Goal: Task Accomplishment & Management: Manage account settings

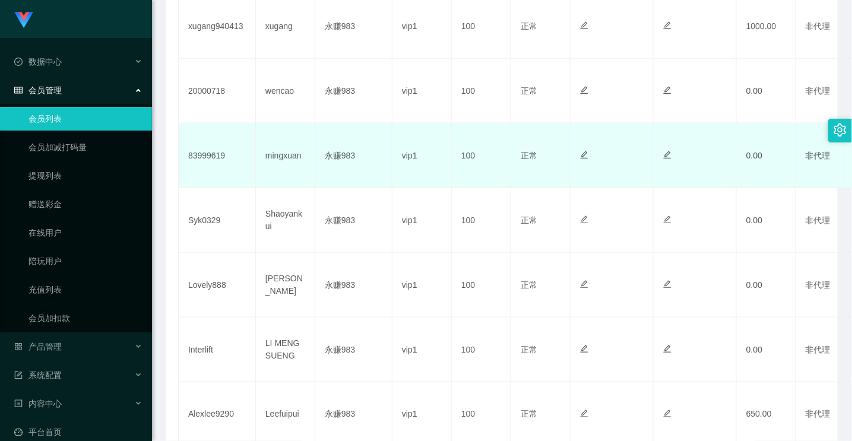
scroll to position [198, 0]
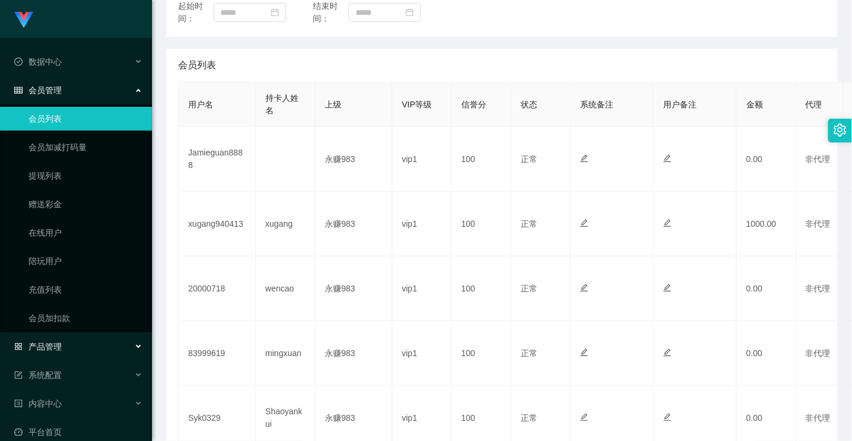
click at [55, 350] on span "产品管理" at bounding box center [37, 346] width 47 height 9
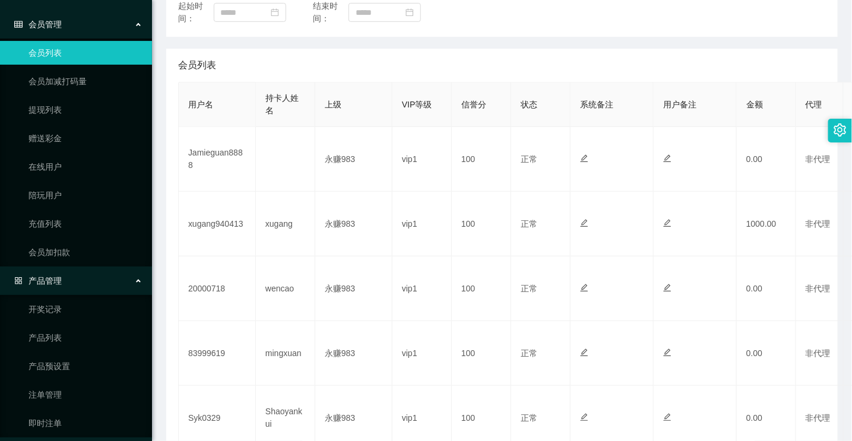
scroll to position [132, 0]
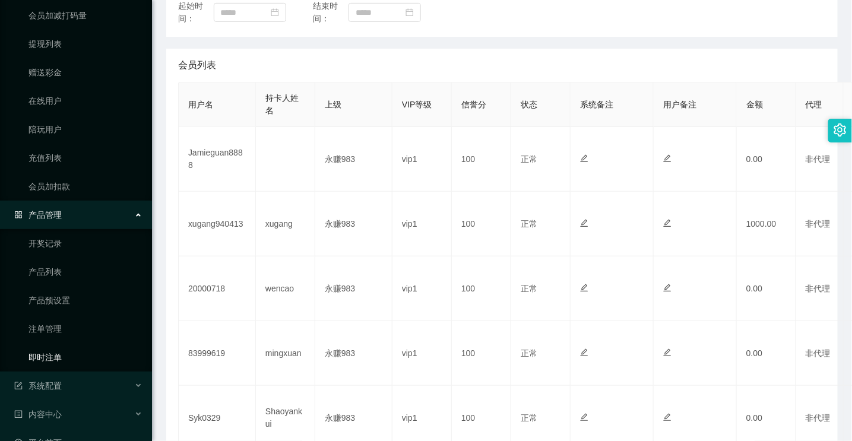
drag, startPoint x: 55, startPoint y: 362, endPoint x: 75, endPoint y: 351, distance: 22.8
click at [55, 362] on link "即时注单" at bounding box center [85, 357] width 114 height 24
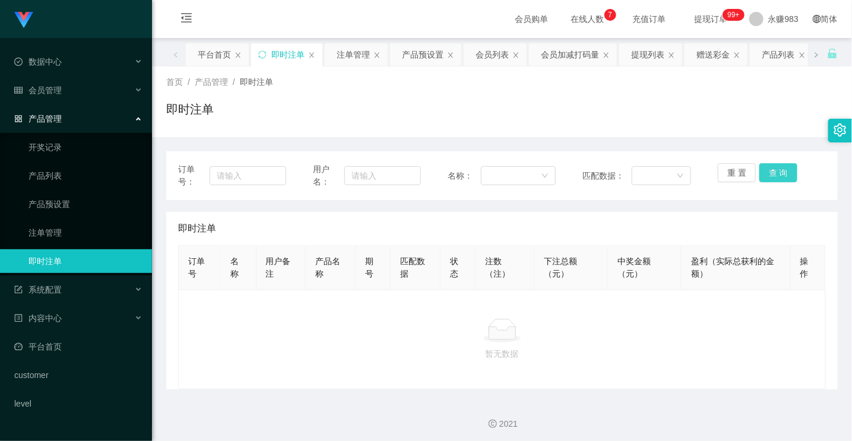
click at [759, 174] on button "查 询" at bounding box center [778, 172] width 38 height 19
click at [734, 174] on button "重 置" at bounding box center [737, 172] width 38 height 19
click at [74, 202] on link "产品预设置" at bounding box center [85, 204] width 114 height 24
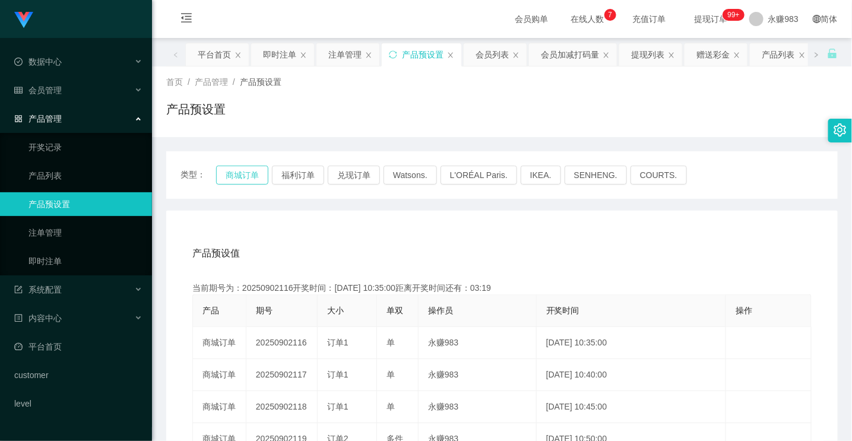
click at [245, 171] on button "商城订单" at bounding box center [242, 175] width 52 height 19
click at [245, 172] on button "商城订单" at bounding box center [242, 175] width 52 height 19
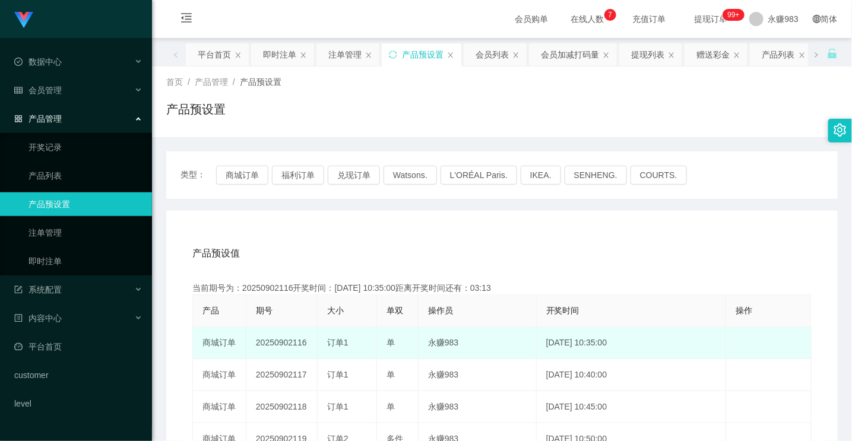
drag, startPoint x: 292, startPoint y: 345, endPoint x: 306, endPoint y: 344, distance: 13.7
click at [306, 344] on td "20250902116" at bounding box center [281, 343] width 71 height 32
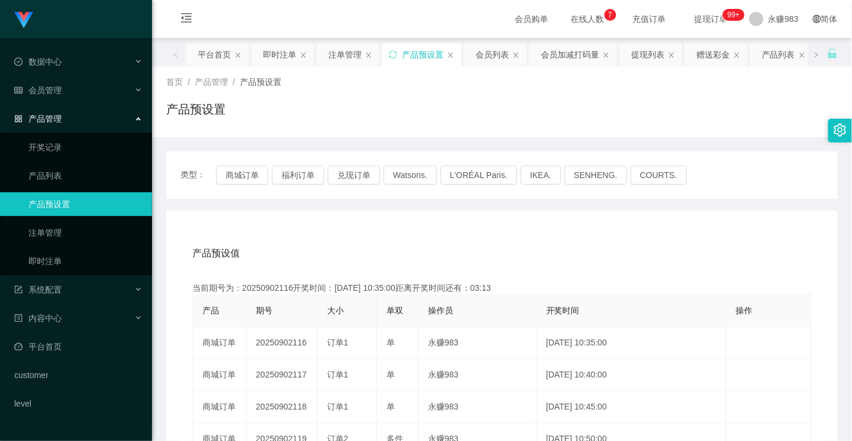
copy td "116"
click at [82, 260] on link "即时注单" at bounding box center [85, 261] width 114 height 24
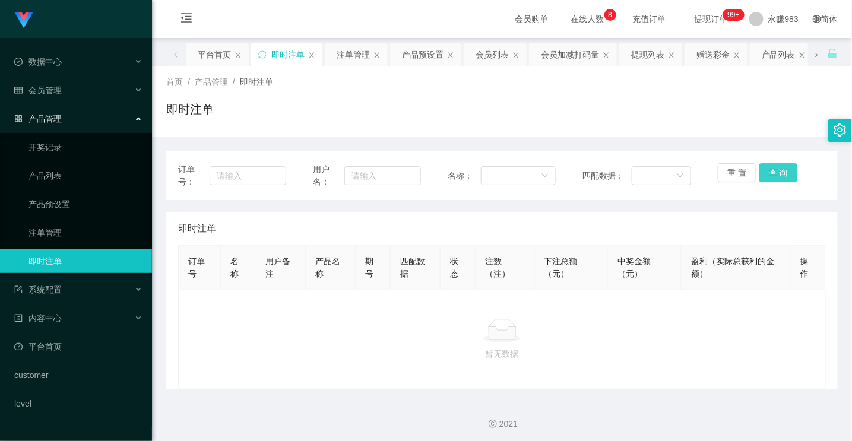
drag, startPoint x: 788, startPoint y: 179, endPoint x: 783, endPoint y: 174, distance: 6.3
click at [785, 176] on button "查 询" at bounding box center [778, 172] width 38 height 19
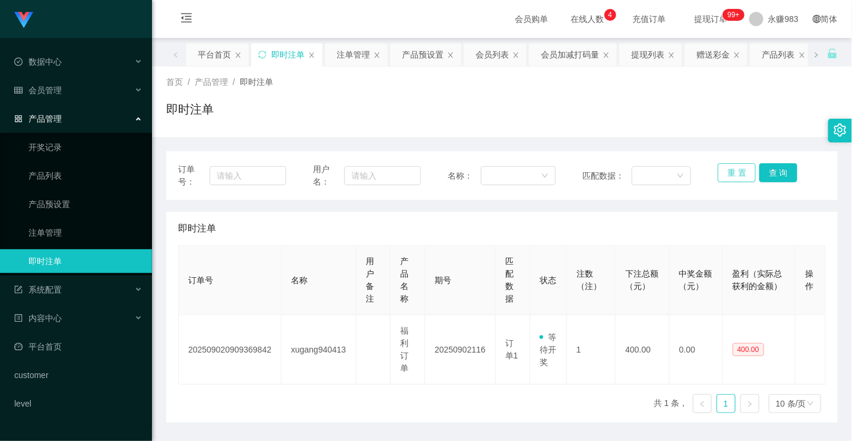
click at [732, 170] on button "重 置" at bounding box center [737, 172] width 38 height 19
click at [732, 172] on button "重 置" at bounding box center [737, 172] width 38 height 19
click at [63, 198] on link "产品预设置" at bounding box center [85, 204] width 114 height 24
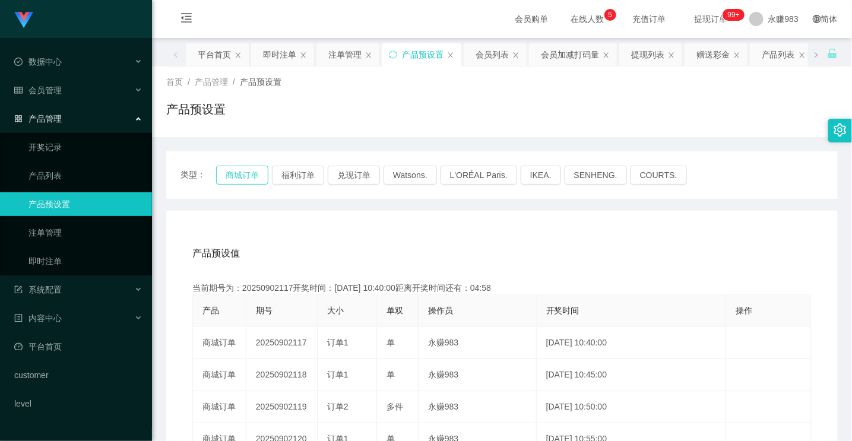
click at [220, 174] on button "商城订单" at bounding box center [242, 175] width 52 height 19
click at [62, 89] on div "会员管理" at bounding box center [76, 90] width 152 height 24
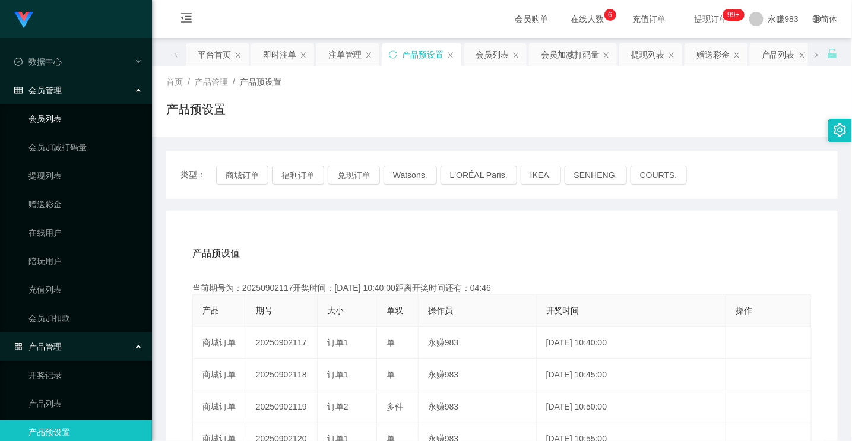
click at [47, 119] on link "会员列表" at bounding box center [85, 119] width 114 height 24
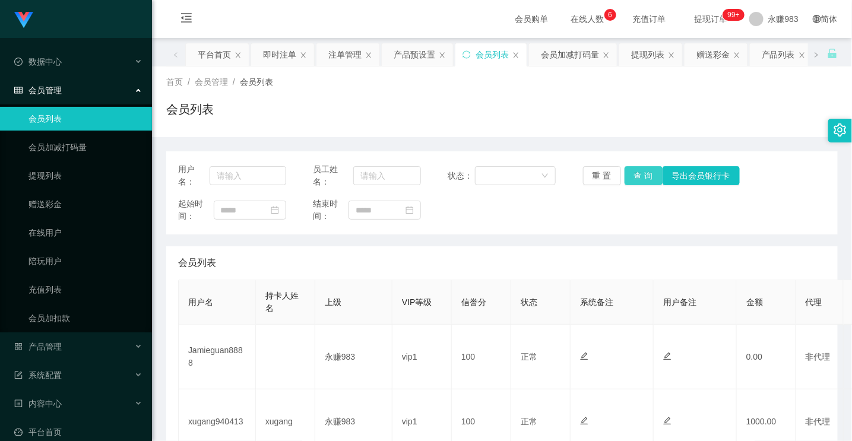
click at [635, 176] on button "查 询" at bounding box center [643, 175] width 38 height 19
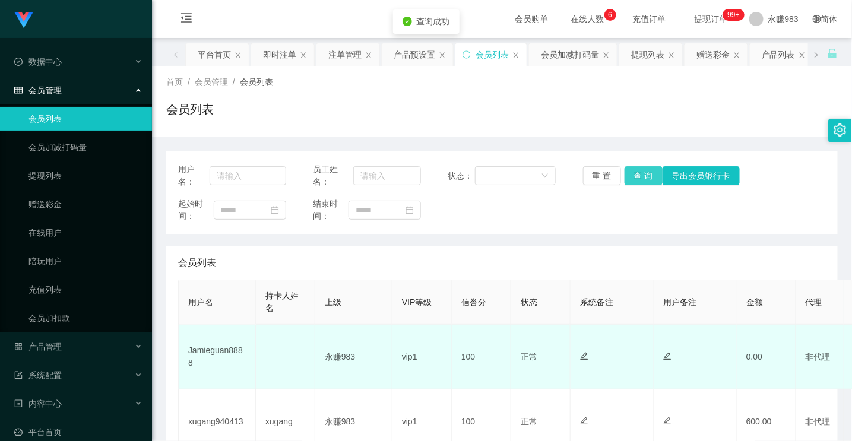
scroll to position [66, 0]
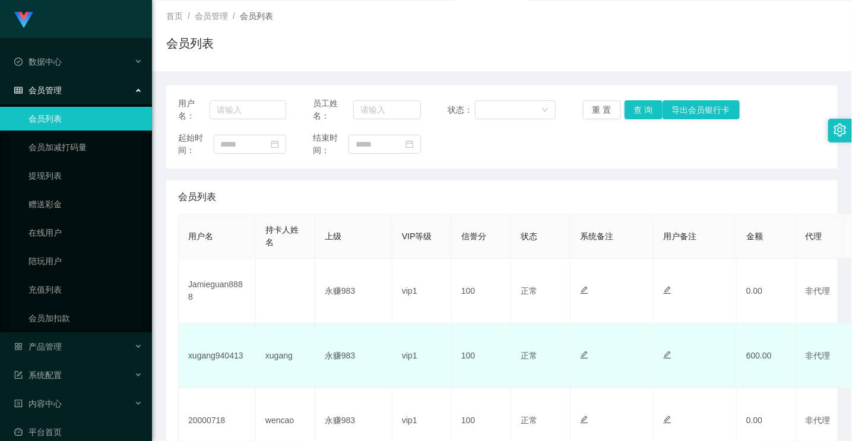
click at [218, 352] on td "xugang940413" at bounding box center [217, 355] width 77 height 65
click at [231, 355] on td "xugang940413" at bounding box center [217, 355] width 77 height 65
copy td "xugang940413"
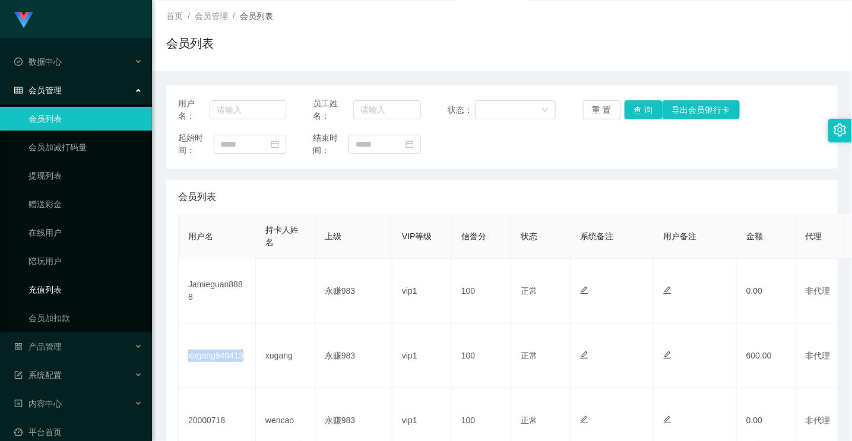
click at [53, 291] on link "充值列表" at bounding box center [85, 290] width 114 height 24
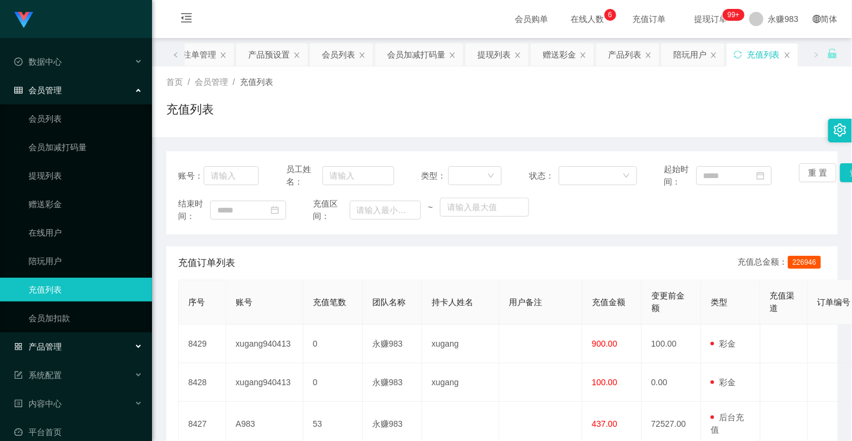
click at [50, 349] on span "产品管理" at bounding box center [37, 346] width 47 height 9
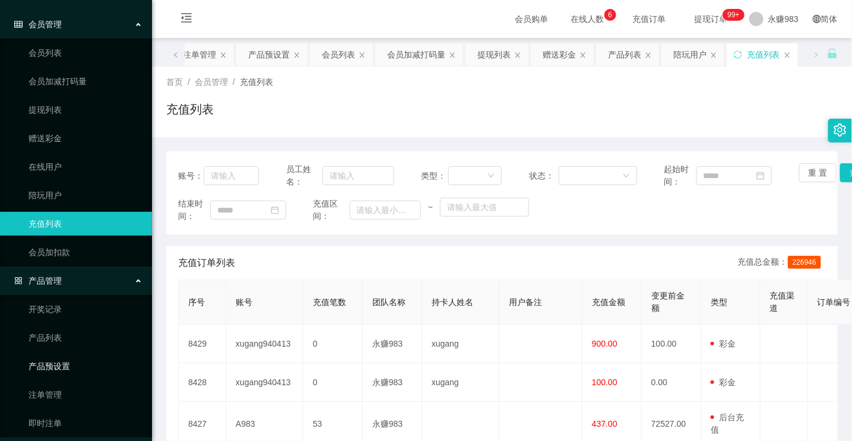
scroll to position [132, 0]
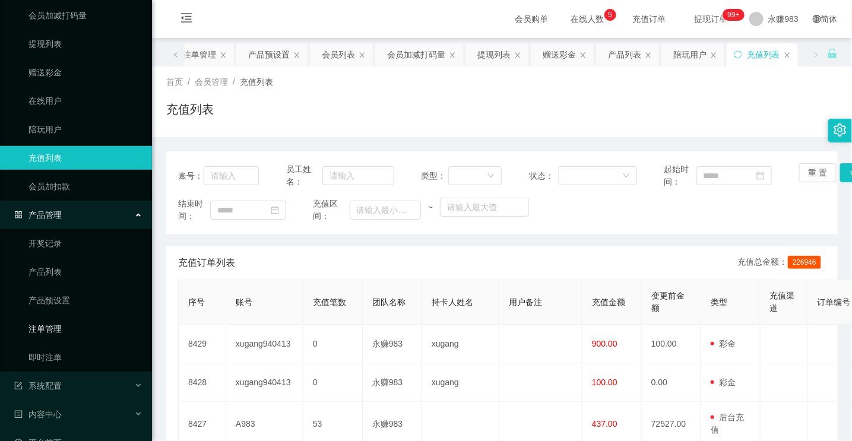
click at [48, 329] on link "注单管理" at bounding box center [85, 329] width 114 height 24
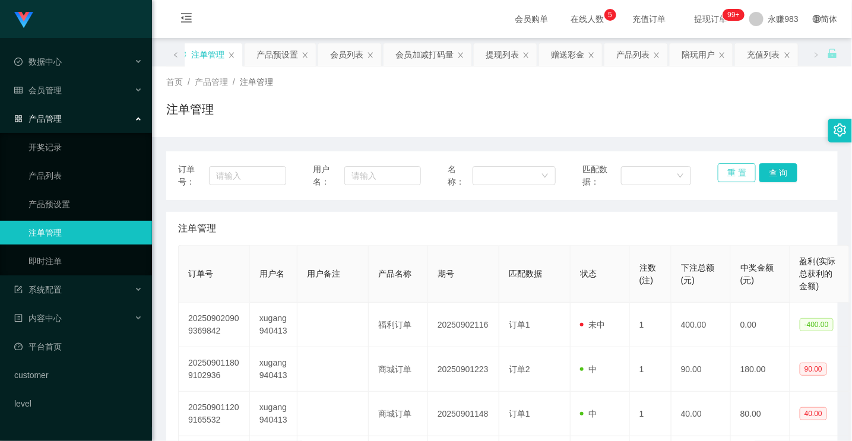
click at [724, 169] on button "重 置" at bounding box center [737, 172] width 38 height 19
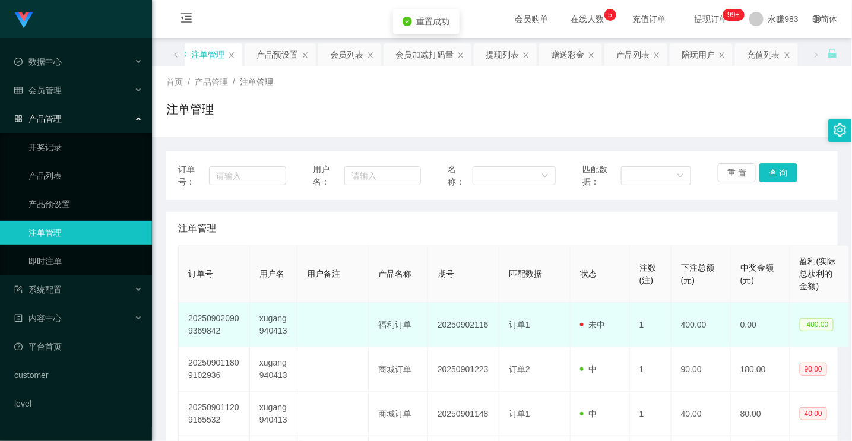
click at [268, 322] on td "xugang940413" at bounding box center [273, 325] width 47 height 45
copy td "xugang940413"
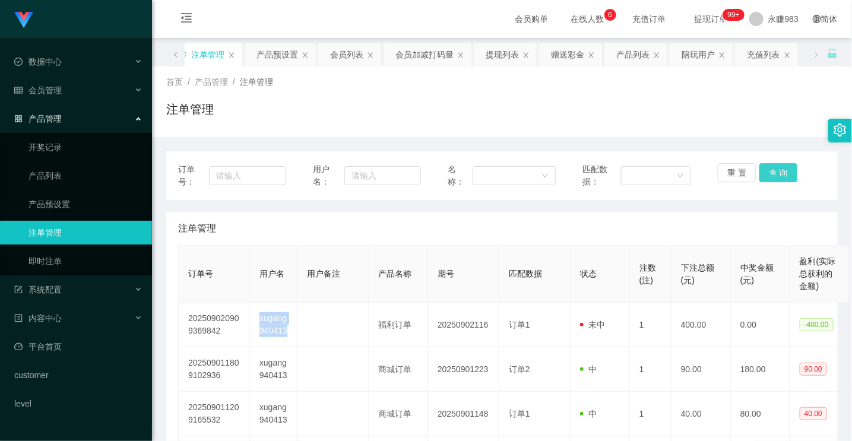
click at [764, 179] on button "查 询" at bounding box center [778, 172] width 38 height 19
click at [741, 178] on button "重 置" at bounding box center [737, 172] width 38 height 19
click at [51, 99] on div "会员管理" at bounding box center [76, 90] width 152 height 24
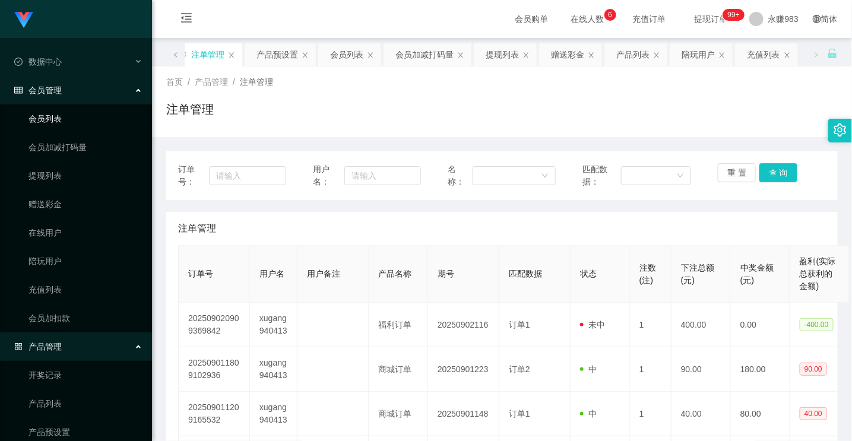
click at [45, 119] on link "会员列表" at bounding box center [85, 119] width 114 height 24
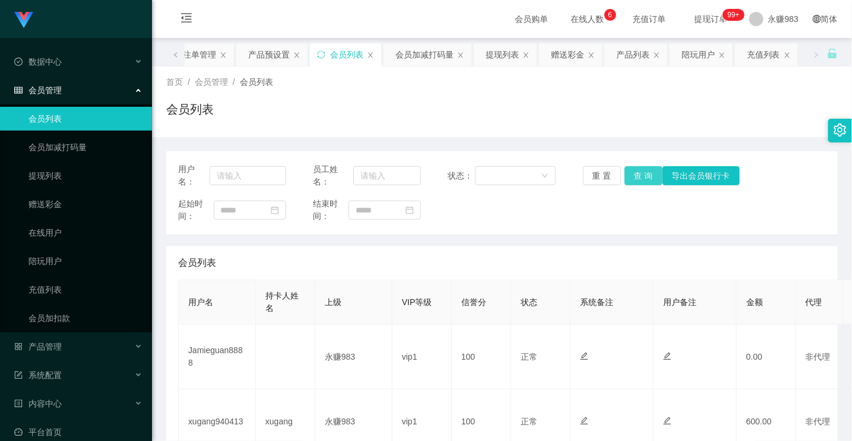
click at [637, 170] on button "查 询" at bounding box center [643, 175] width 38 height 19
